Goal: Transaction & Acquisition: Purchase product/service

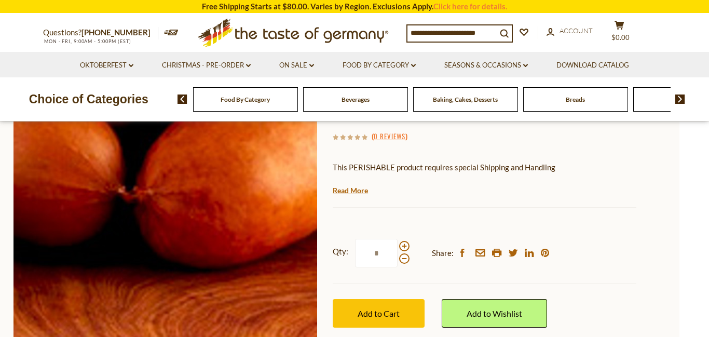
scroll to position [36, 0]
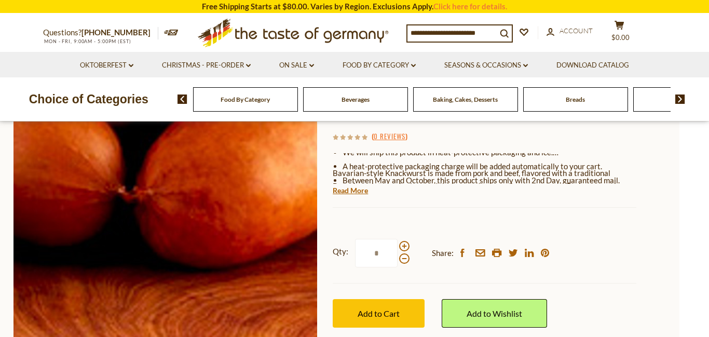
click at [174, 258] on img at bounding box center [166, 214] width 304 height 304
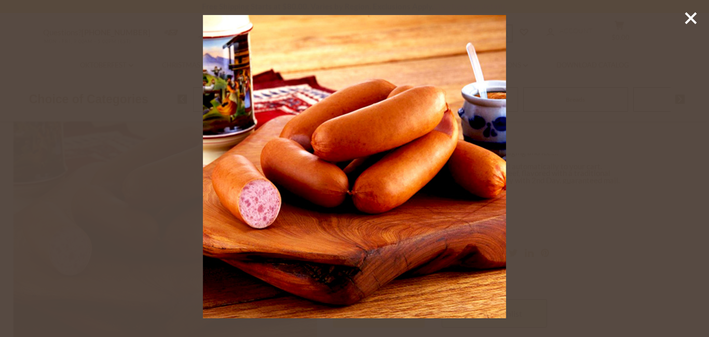
click at [693, 20] on line at bounding box center [691, 18] width 10 height 10
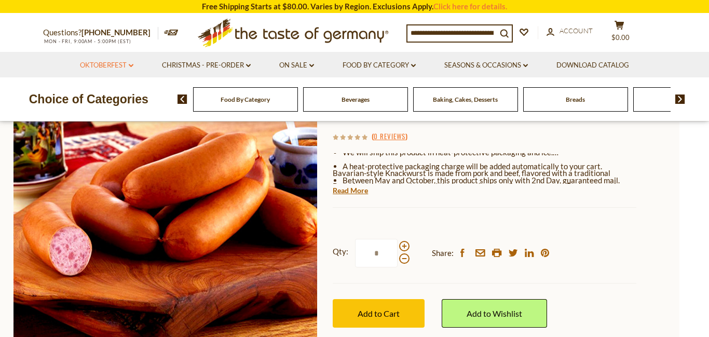
click at [110, 68] on link "Oktoberfest dropdown_arrow" at bounding box center [106, 65] width 53 height 11
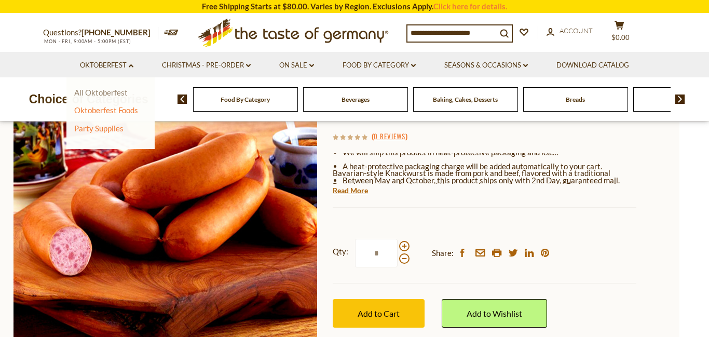
click at [106, 90] on link "All Oktoberfest" at bounding box center [100, 92] width 53 height 9
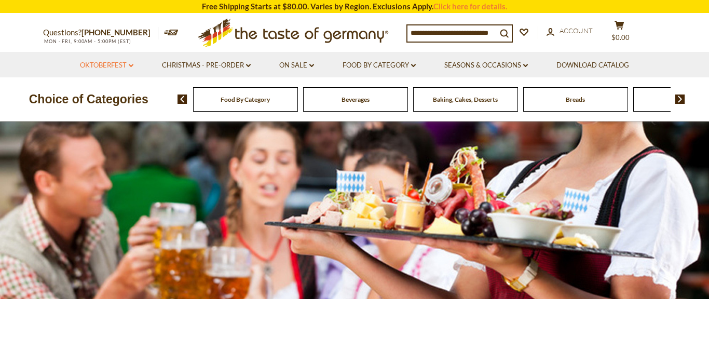
click at [122, 64] on link "Oktoberfest dropdown_arrow" at bounding box center [106, 65] width 53 height 11
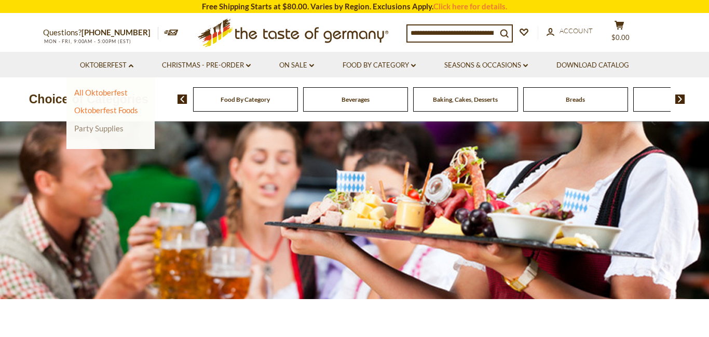
click at [112, 127] on link "Party Supplies" at bounding box center [98, 128] width 49 height 9
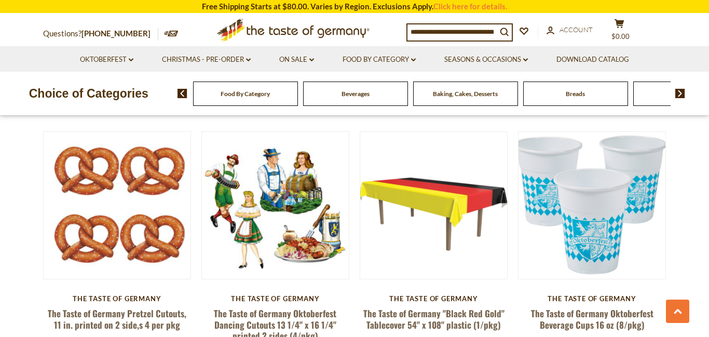
scroll to position [1638, 0]
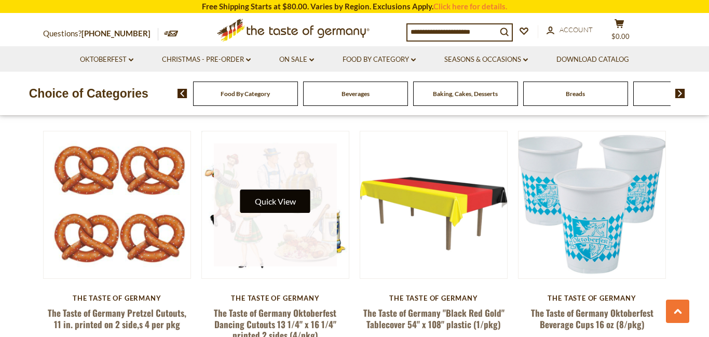
click at [271, 199] on button "Quick View" at bounding box center [275, 201] width 70 height 23
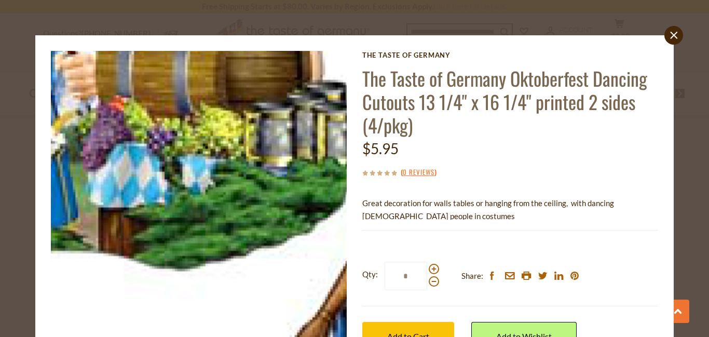
click at [269, 195] on img at bounding box center [199, 202] width 296 height 303
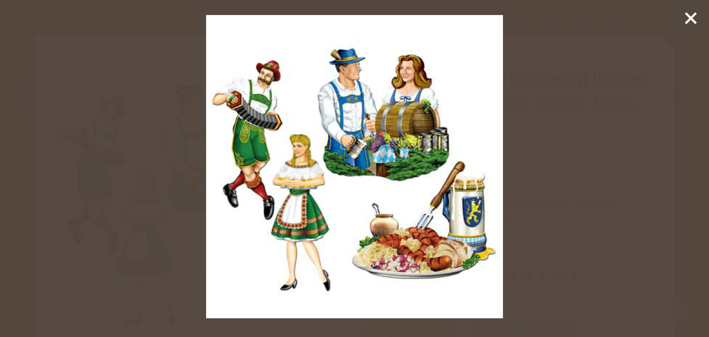
click at [690, 17] on line at bounding box center [691, 18] width 10 height 10
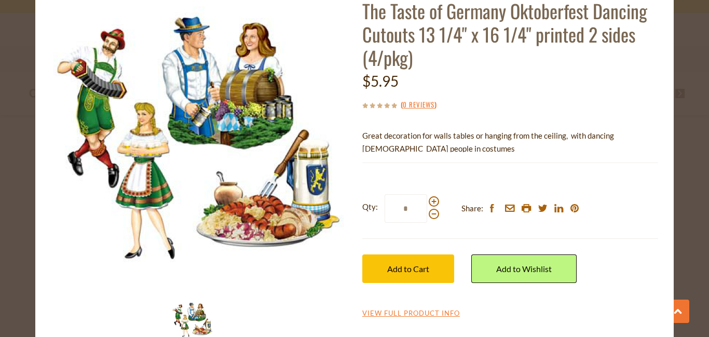
scroll to position [95, 0]
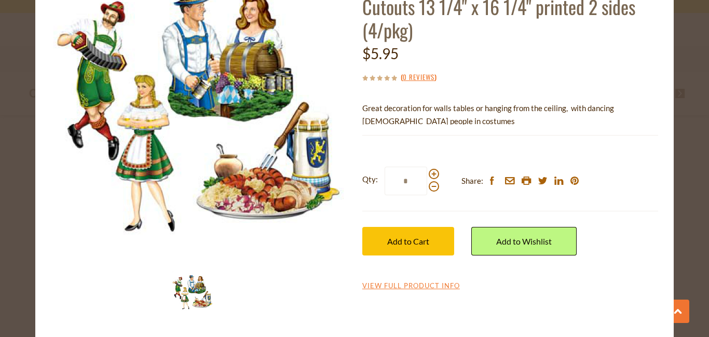
click at [191, 292] on img at bounding box center [193, 292] width 42 height 43
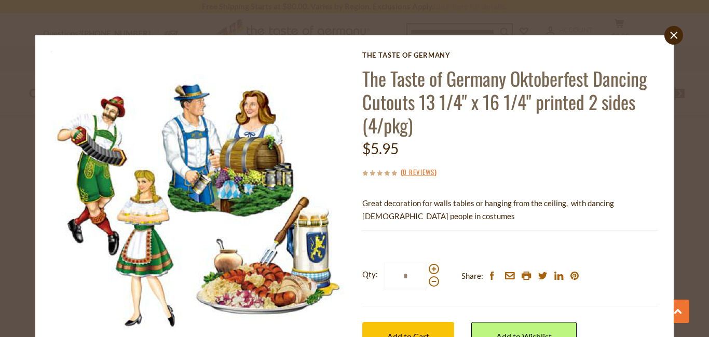
click at [191, 292] on img at bounding box center [199, 202] width 296 height 303
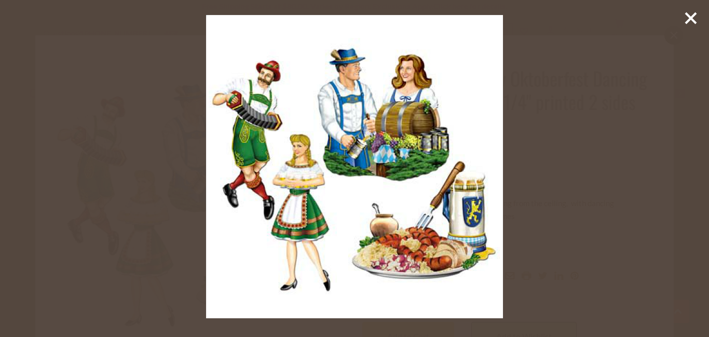
click at [691, 27] on div at bounding box center [354, 168] width 709 height 337
